Goal: Transaction & Acquisition: Purchase product/service

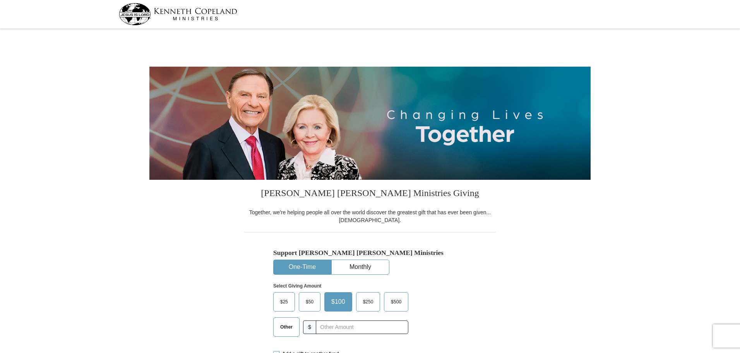
select select "MA"
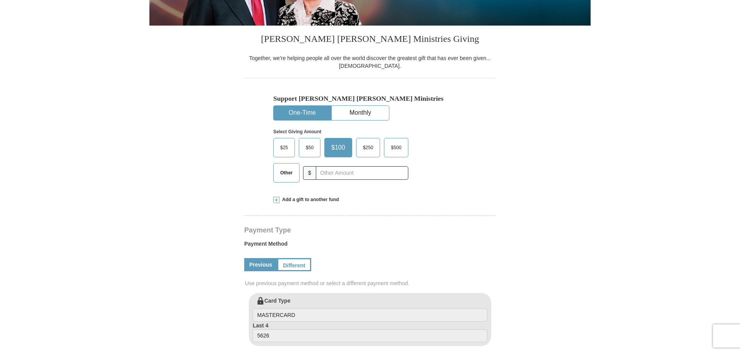
scroll to position [155, 0]
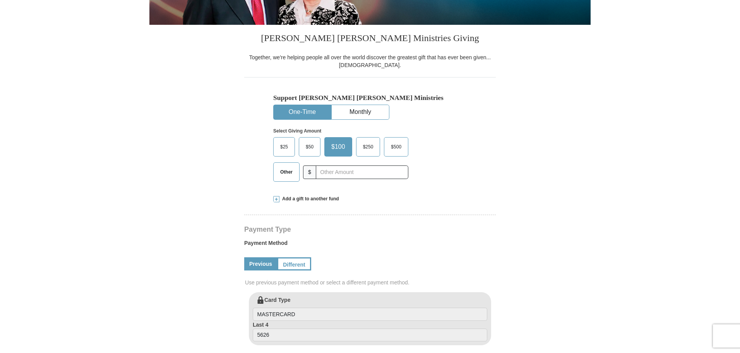
click at [280, 172] on span "Other" at bounding box center [286, 172] width 20 height 12
click at [0, 0] on input "Other" at bounding box center [0, 0] width 0 height 0
drag, startPoint x: 354, startPoint y: 174, endPoint x: 360, endPoint y: 178, distance: 7.2
click at [354, 174] on input "text" at bounding box center [362, 172] width 86 height 14
type input "40"
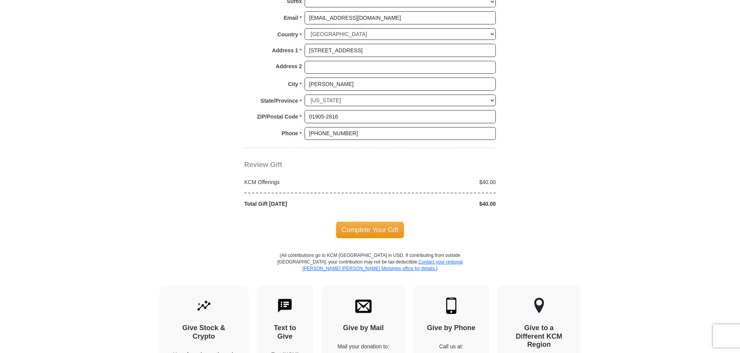
scroll to position [581, 0]
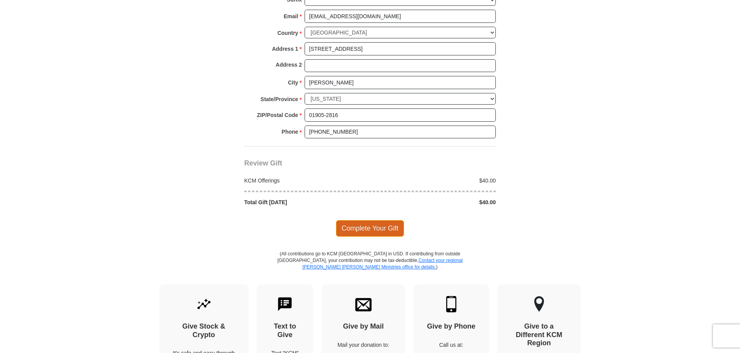
click at [384, 226] on span "Complete Your Gift" at bounding box center [370, 228] width 69 height 16
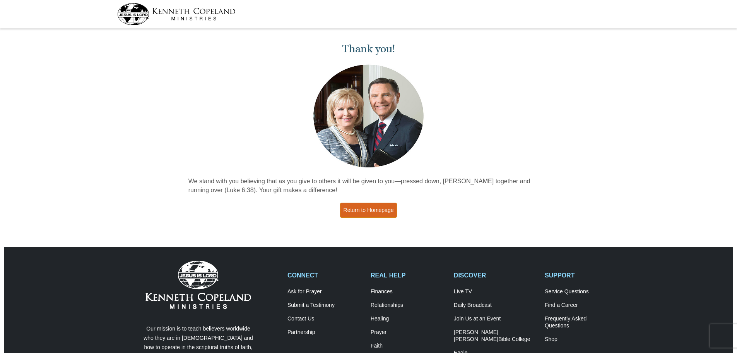
click at [374, 204] on link "Return to Homepage" at bounding box center [368, 209] width 57 height 15
